Goal: Obtain resource: Obtain resource

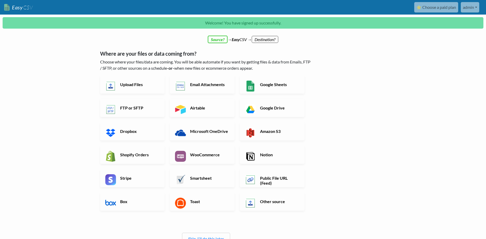
click at [55, 164] on body "Easy CSV ⭐ Choose a paid plan admin Caogroup All Flows All CSV Generators Busin…" at bounding box center [243, 148] width 486 height 296
drag, startPoint x: 130, startPoint y: 55, endPoint x: 163, endPoint y: 55, distance: 32.8
click at [163, 55] on h5 "Where are your files or data coming from?" at bounding box center [206, 53] width 212 height 6
click at [176, 56] on h5 "Where are your files or data coming from?" at bounding box center [206, 53] width 212 height 6
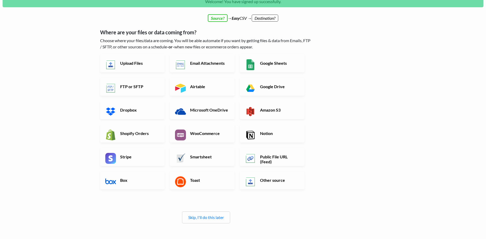
scroll to position [34, 0]
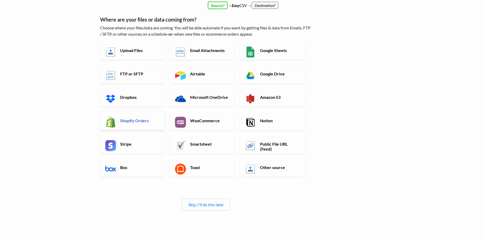
click at [131, 121] on h6 "Shopify Orders" at bounding box center [139, 120] width 41 height 5
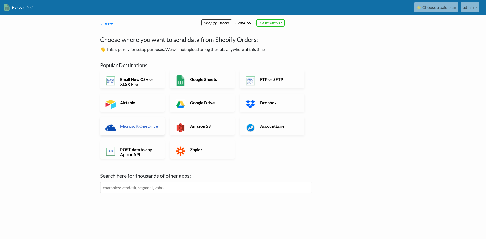
click at [151, 132] on link "Microsoft OneDrive" at bounding box center [132, 126] width 65 height 18
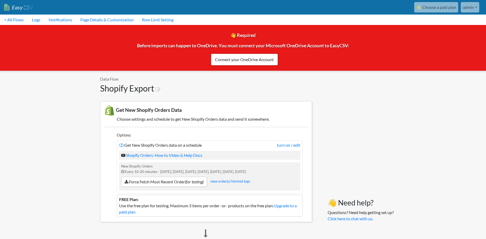
click at [145, 125] on section "Get New Shopify Orders Data Choose settings and schedule to get New Shopify Ord…" at bounding box center [206, 161] width 212 height 121
drag, startPoint x: 125, startPoint y: 110, endPoint x: 174, endPoint y: 112, distance: 48.7
click at [174, 112] on h3 "Get New Shopify Orders Data" at bounding box center [206, 110] width 204 height 10
click at [223, 131] on ul "Options: Get New Shopify Orders data on a schedule turn on / edit Shopify Order…" at bounding box center [206, 172] width 204 height 90
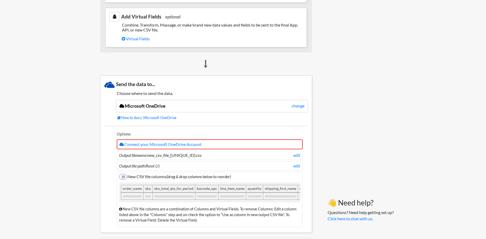
scroll to position [365, 0]
